Goal: Entertainment & Leisure: Consume media (video, audio)

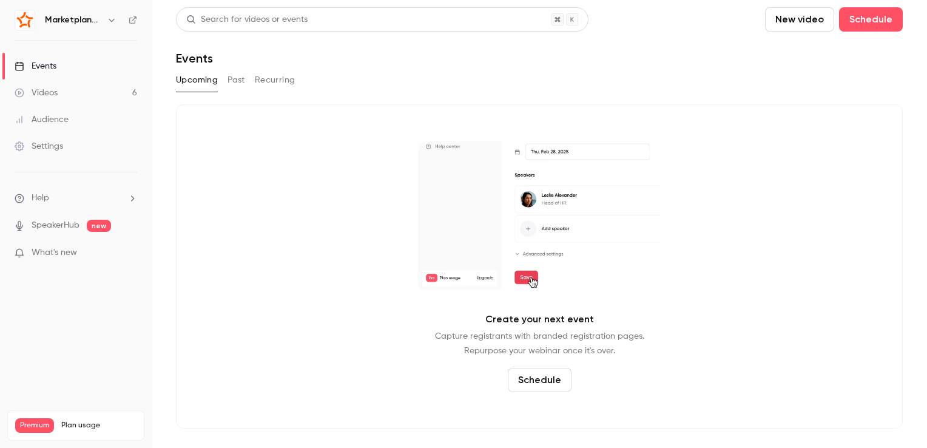
click at [74, 89] on link "Videos 6" at bounding box center [76, 92] width 152 height 27
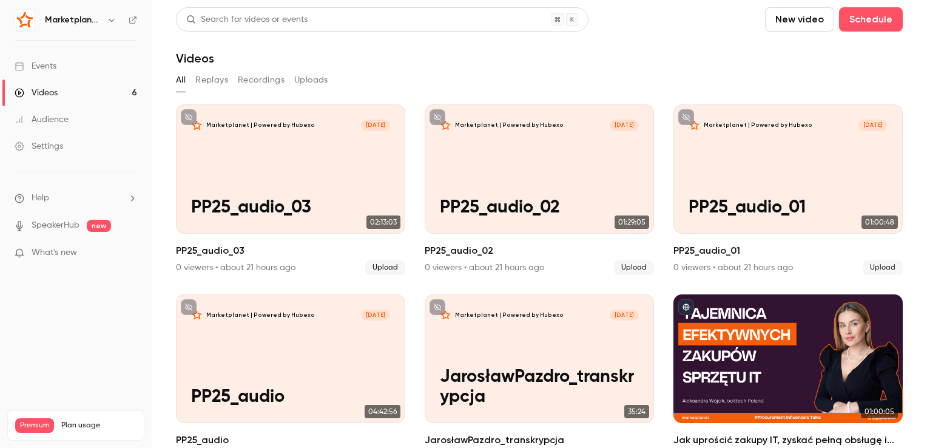
click at [798, 21] on button "New video" at bounding box center [799, 19] width 69 height 24
click at [793, 81] on div "Upload" at bounding box center [835, 84] width 92 height 12
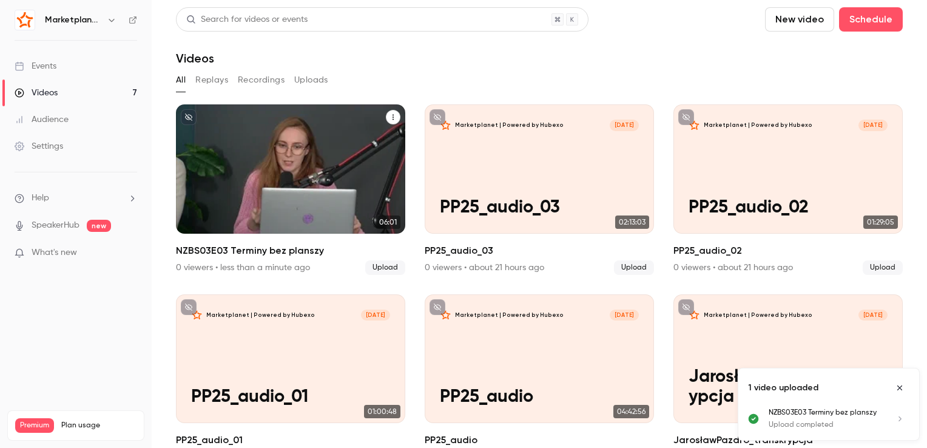
click at [344, 149] on div "Marketplanet | Powered by Hubexo [DATE] NZBS03E03 Terminy bez planszy" at bounding box center [290, 168] width 229 height 129
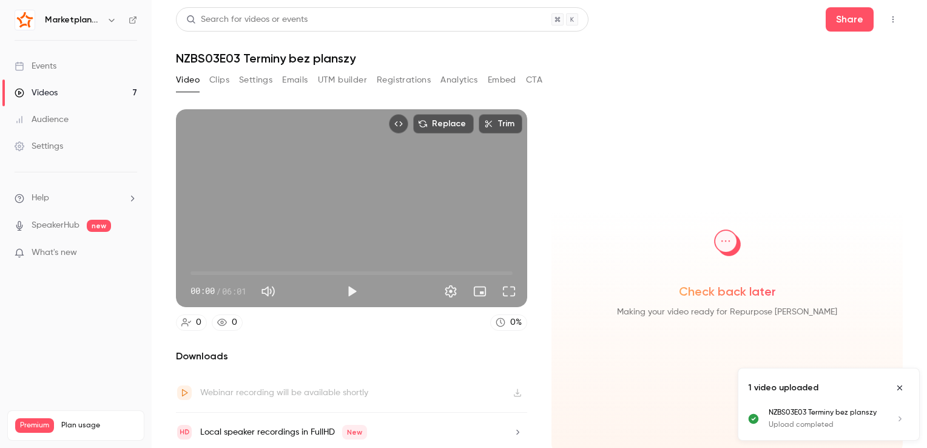
click at [218, 79] on button "Clips" at bounding box center [219, 79] width 20 height 19
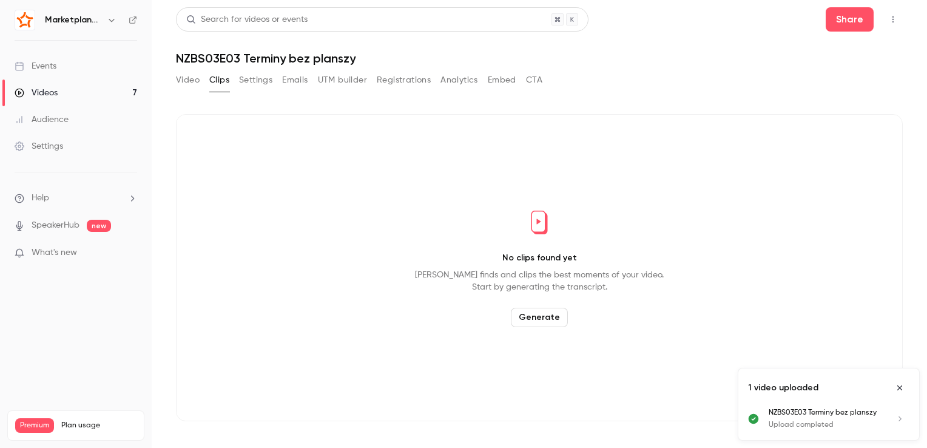
click at [527, 320] on button "Generate" at bounding box center [539, 317] width 57 height 19
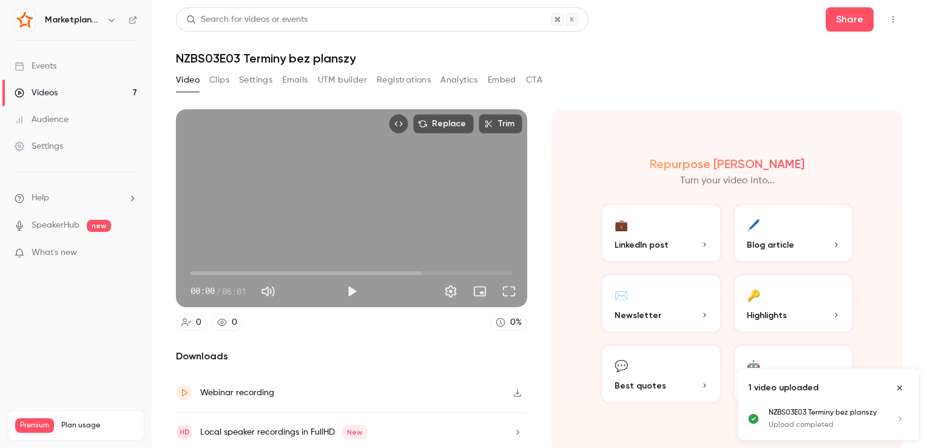
click at [216, 81] on button "Clips" at bounding box center [219, 79] width 20 height 19
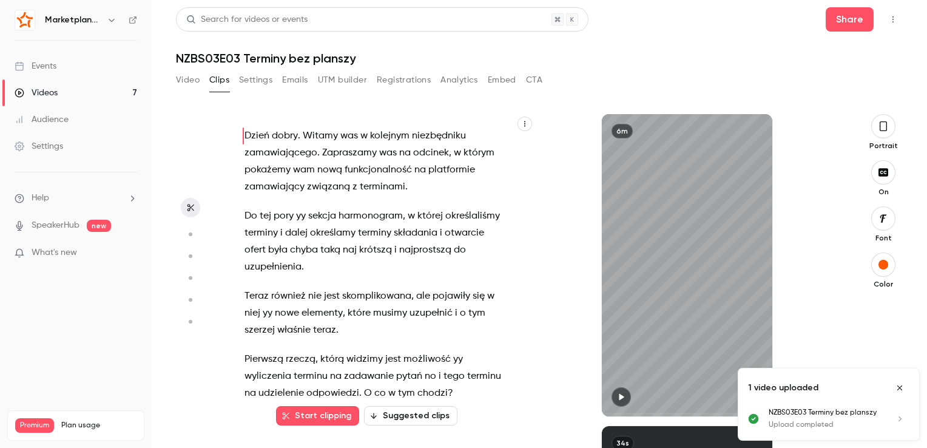
click at [305, 192] on span "zamawiający" at bounding box center [274, 186] width 60 height 17
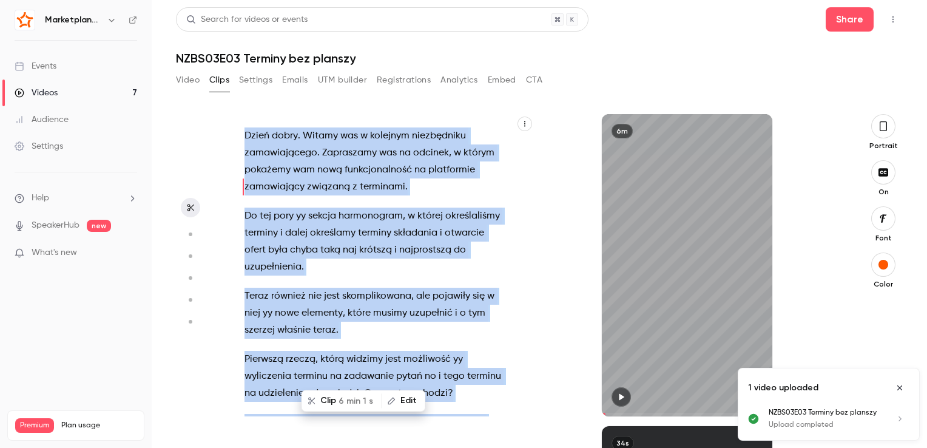
type input "*"
click at [305, 192] on span "zamawiający" at bounding box center [274, 186] width 60 height 17
